Goal: Communication & Community: Answer question/provide support

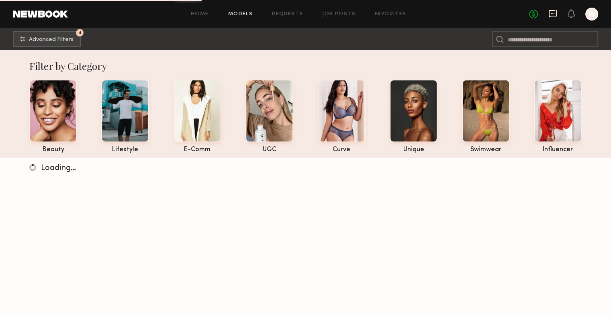
click at [549, 11] on icon at bounding box center [553, 14] width 8 height 8
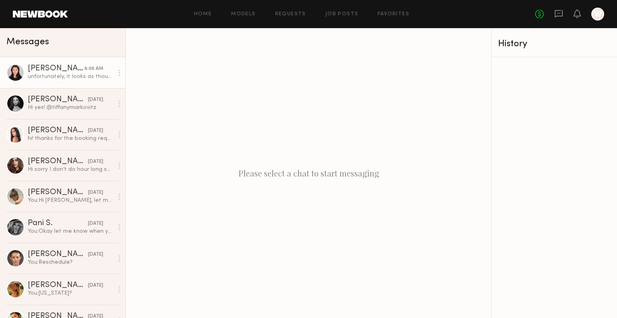
click at [76, 78] on div "unfortunately, it looks as though i will not be available that date and time, b…" at bounding box center [71, 77] width 86 height 8
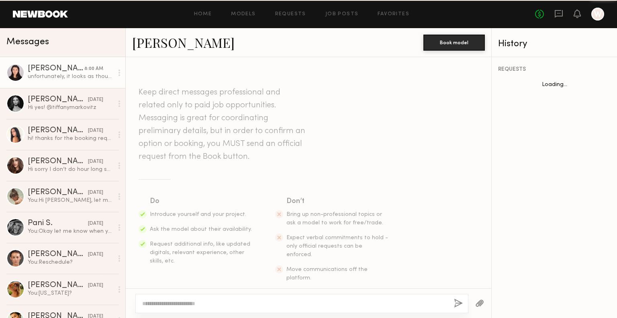
scroll to position [315, 0]
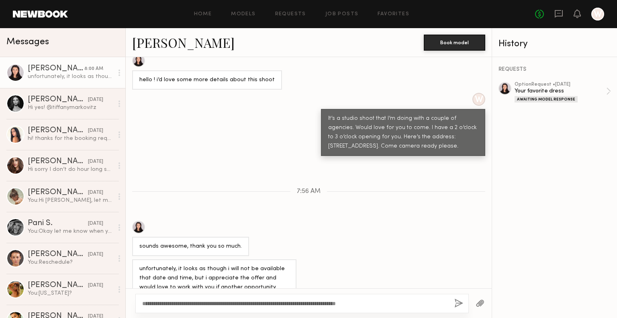
type textarea "**********"
click at [455, 305] on button "button" at bounding box center [458, 303] width 9 height 10
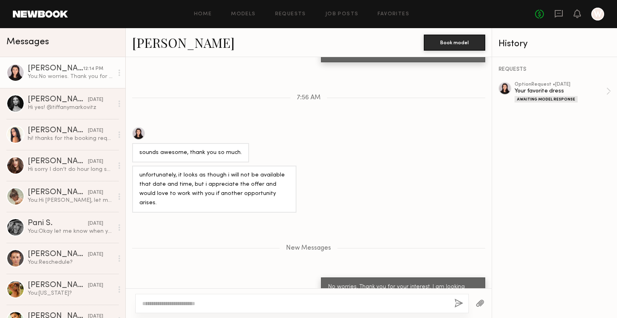
click at [314, 14] on div "Home Models Requests Job Posts Favorites Sign Out" at bounding box center [301, 14] width 467 height 5
click at [288, 15] on link "Requests" at bounding box center [290, 14] width 31 height 5
